Goal: Information Seeking & Learning: Learn about a topic

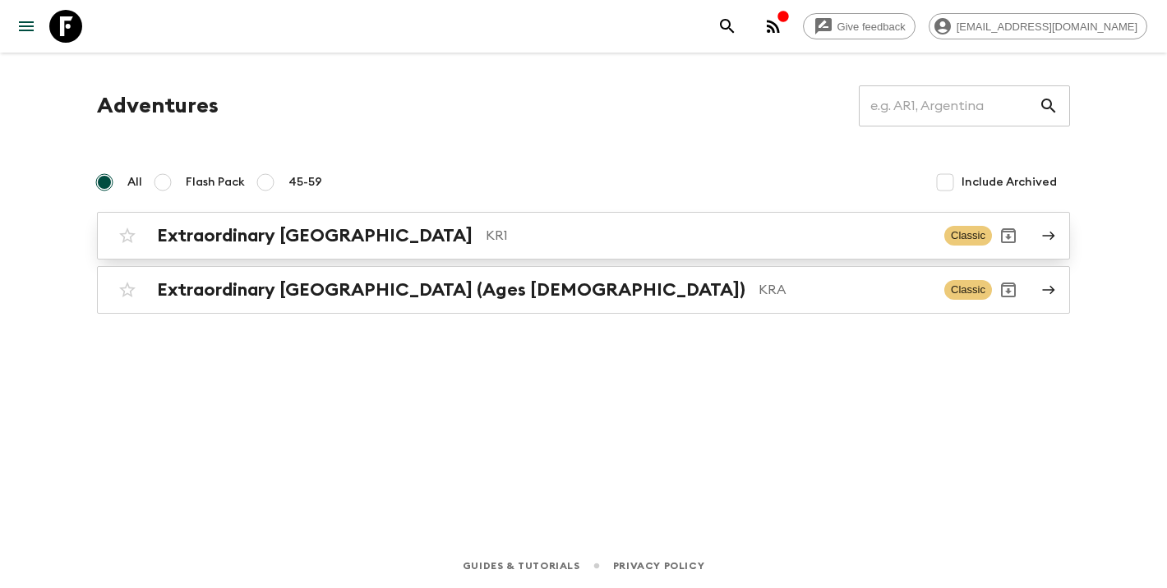
click at [292, 234] on h2 "Extraordinary [GEOGRAPHIC_DATA]" at bounding box center [314, 235] width 315 height 21
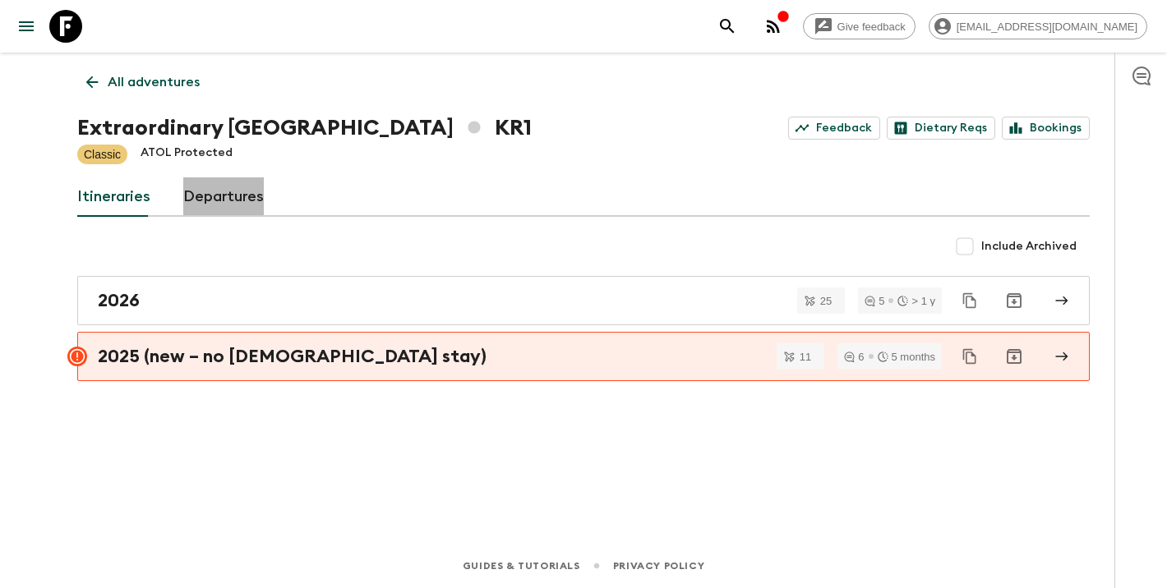
click at [228, 189] on link "Departures" at bounding box center [223, 196] width 81 height 39
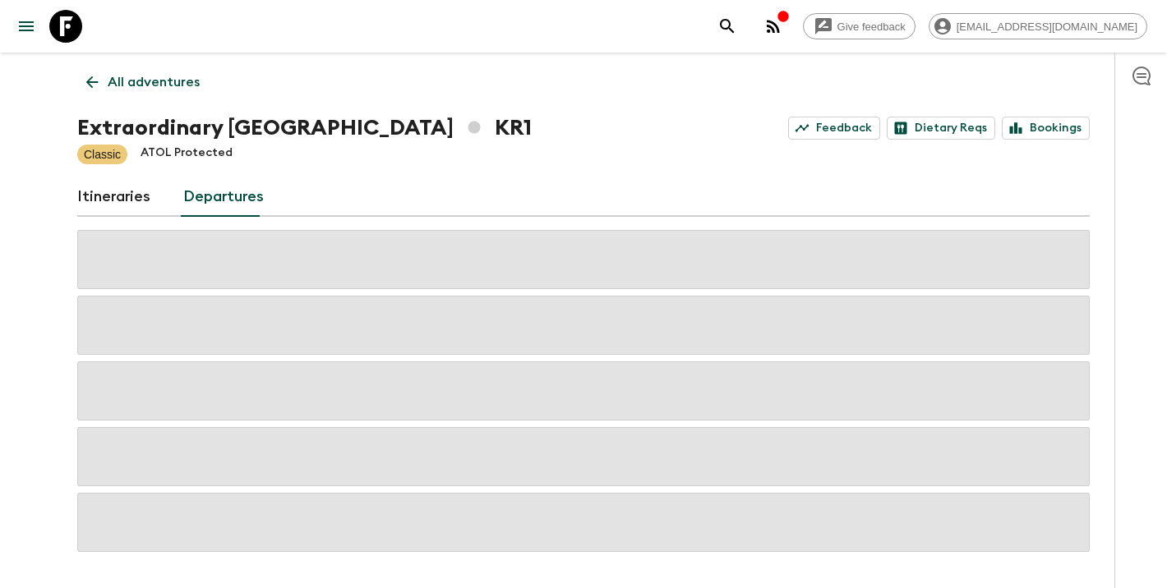
click at [136, 198] on link "Itineraries" at bounding box center [113, 196] width 73 height 39
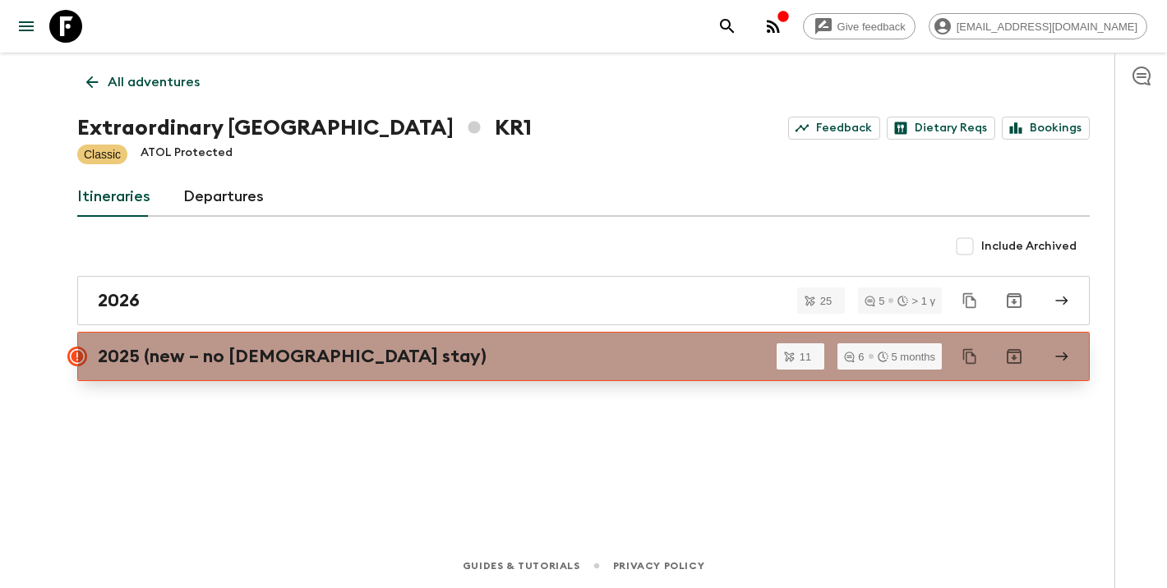
click at [191, 354] on h2 "2025 (new – no [DEMOGRAPHIC_DATA] stay)" at bounding box center [292, 356] width 389 height 21
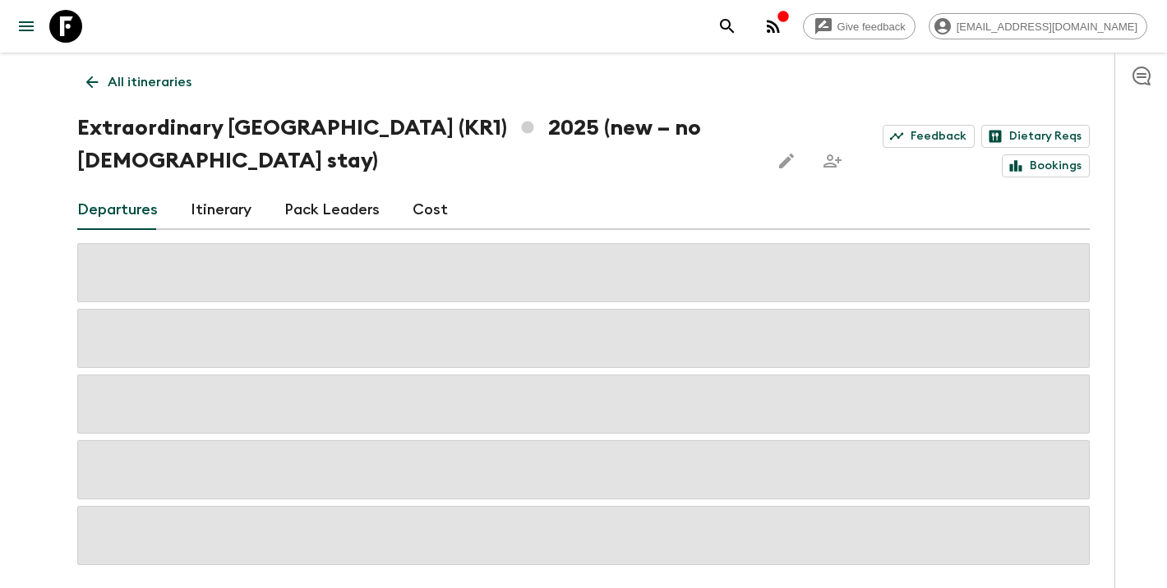
click at [239, 207] on link "Itinerary" at bounding box center [221, 210] width 61 height 39
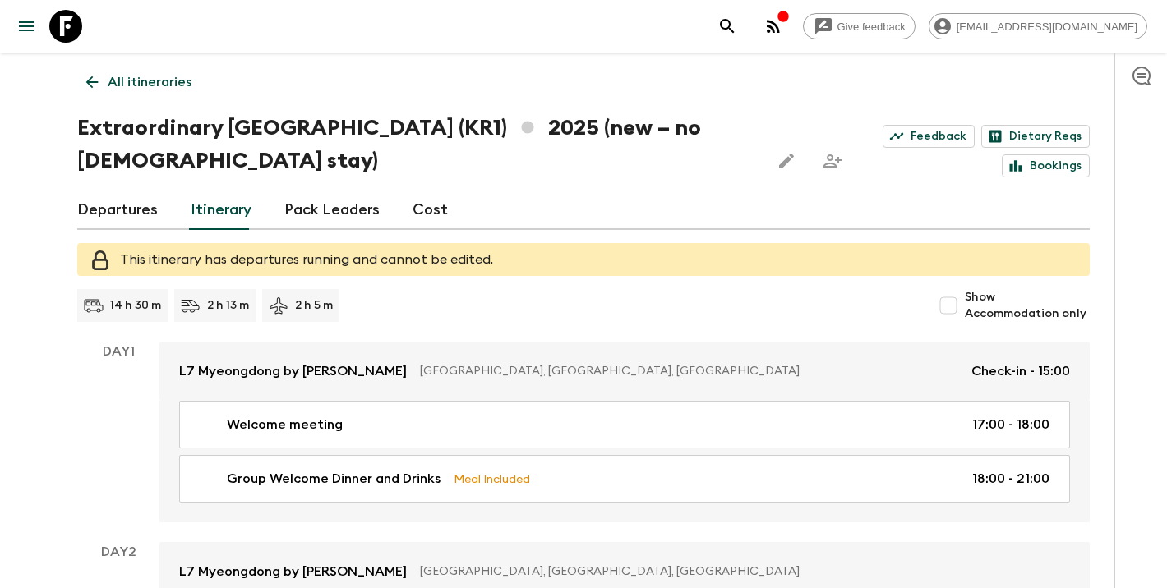
click at [118, 225] on link "Departures" at bounding box center [117, 210] width 81 height 39
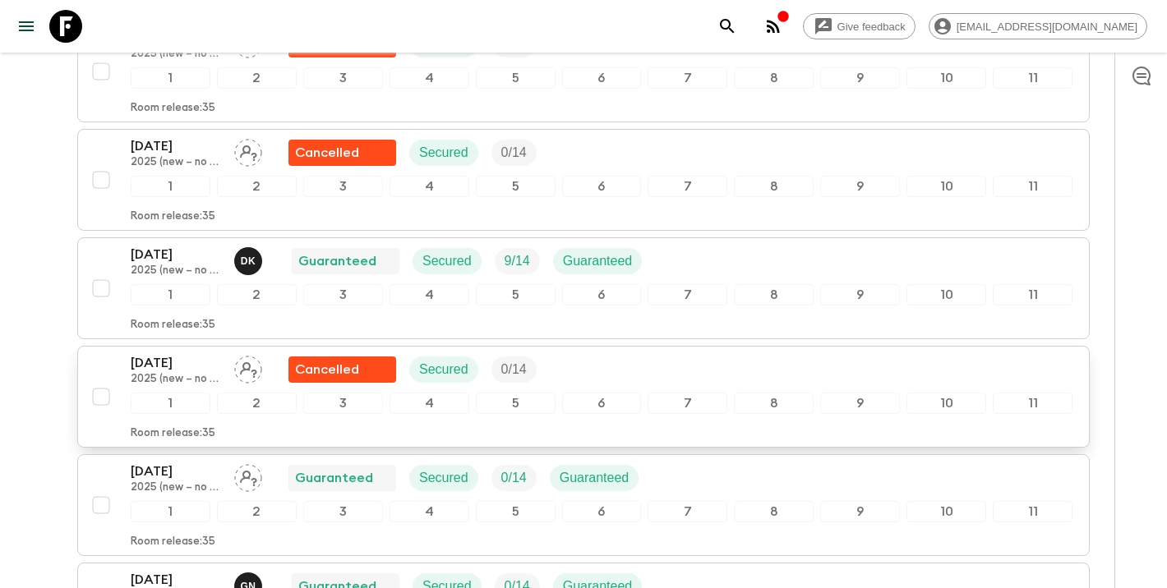
scroll to position [671, 0]
